Goal: Find specific page/section: Find specific page/section

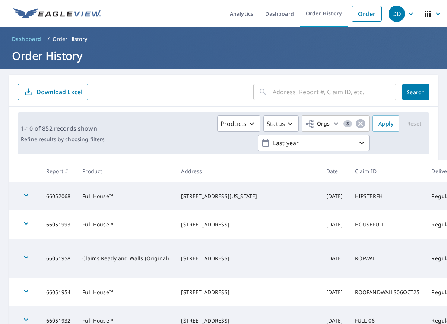
click at [435, 14] on icon "button" at bounding box center [437, 13] width 9 height 9
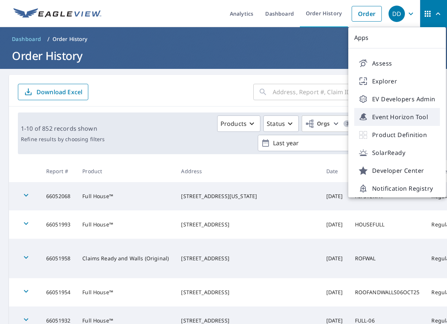
scroll to position [42, 0]
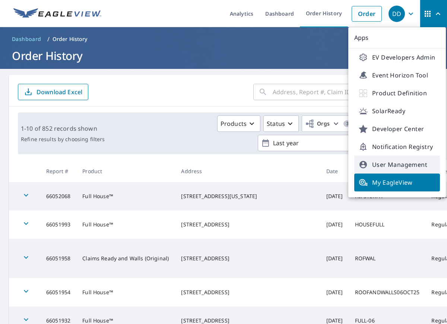
click at [402, 167] on span "User Management" at bounding box center [397, 164] width 77 height 9
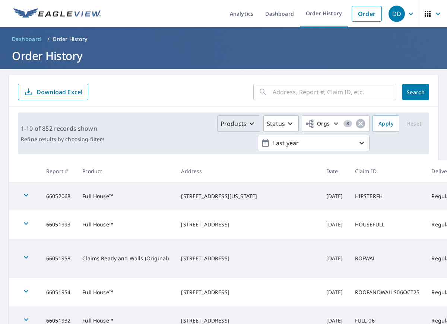
click at [247, 124] on div "Products" at bounding box center [238, 123] width 36 height 9
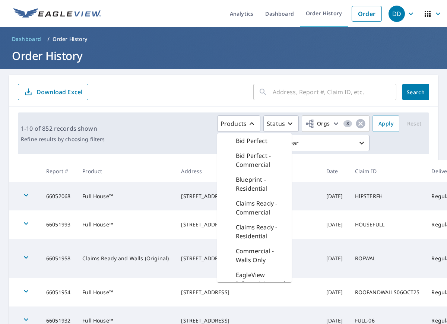
click at [210, 92] on form "​ Search Download Excel" at bounding box center [223, 92] width 411 height 16
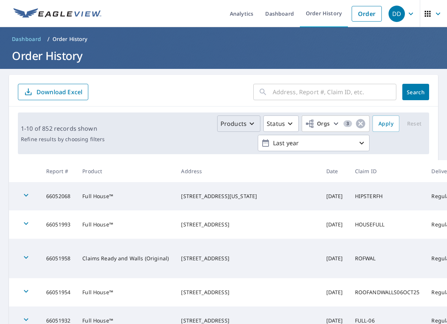
click at [241, 123] on p "Products" at bounding box center [233, 123] width 26 height 9
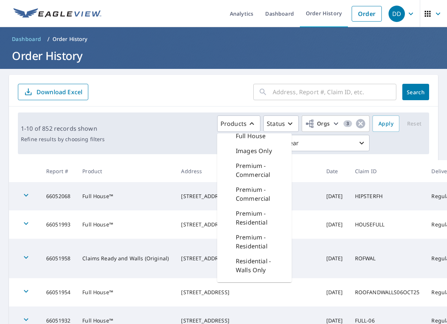
scroll to position [414, 0]
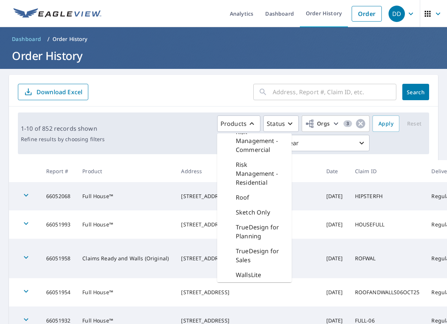
click at [245, 197] on p "Roof" at bounding box center [243, 197] width 14 height 9
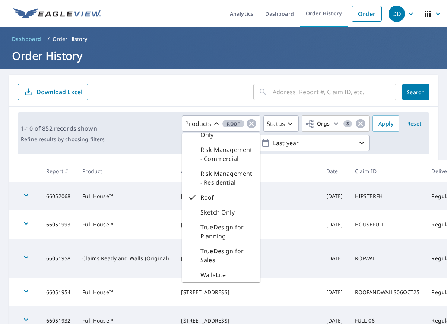
scroll to position [378, 0]
click at [387, 125] on span "Apply" at bounding box center [385, 123] width 15 height 9
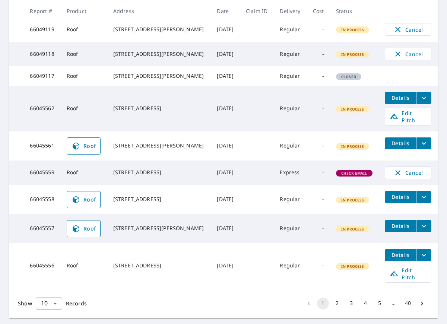
scroll to position [220, 0]
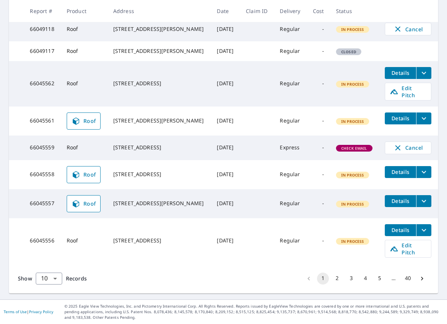
click at [87, 124] on span "Roof" at bounding box center [83, 121] width 25 height 9
